Goal: Find specific page/section: Find specific page/section

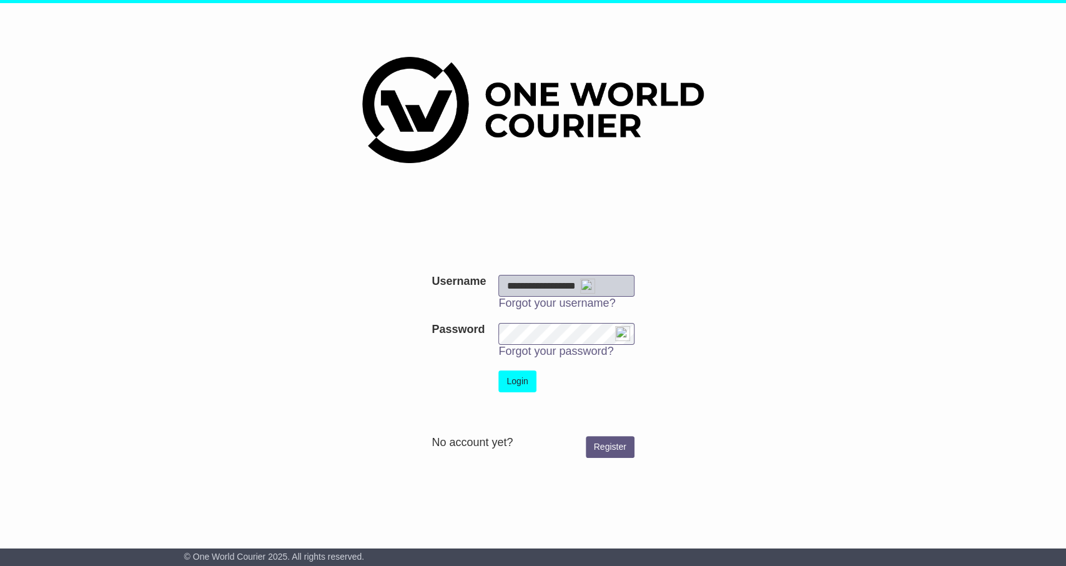
click at [805, 289] on form "**********" at bounding box center [533, 367] width 627 height 196
click at [524, 382] on button "Login" at bounding box center [517, 381] width 37 height 22
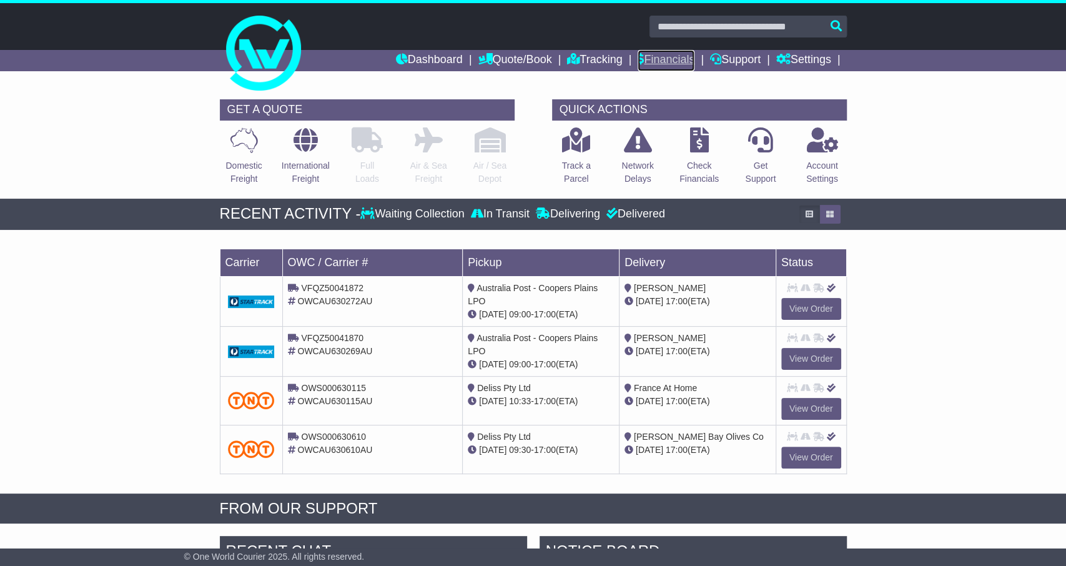
click at [678, 63] on link "Financials" at bounding box center [666, 60] width 57 height 21
